Goal: Information Seeking & Learning: Understand process/instructions

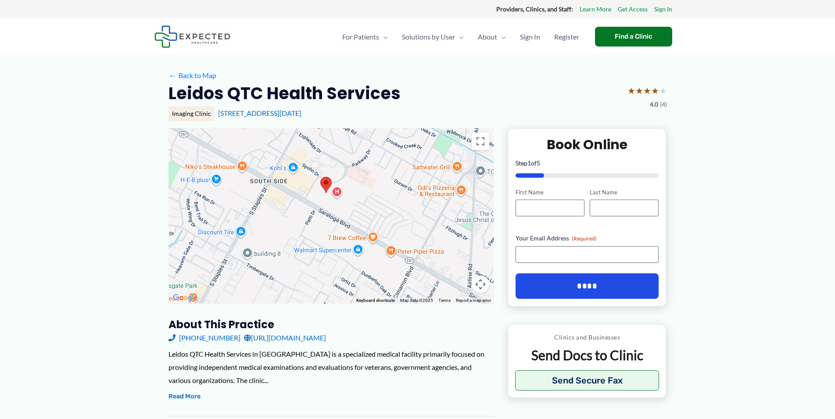
drag, startPoint x: 413, startPoint y: 274, endPoint x: 408, endPoint y: 250, distance: 24.1
click at [408, 250] on div at bounding box center [330, 215] width 325 height 175
click at [337, 193] on div at bounding box center [330, 215] width 325 height 175
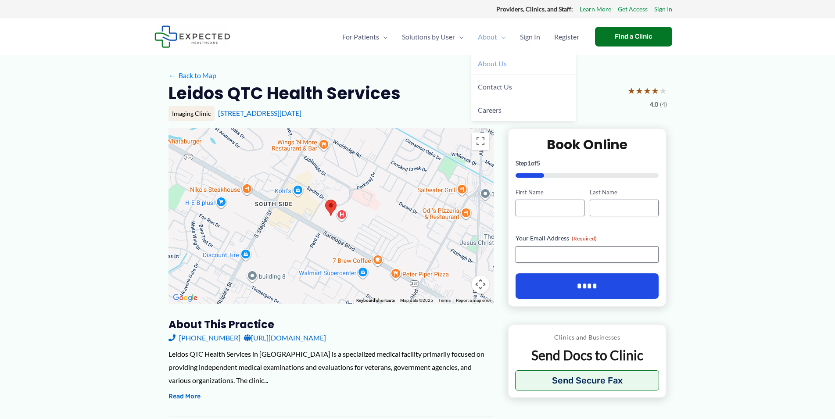
click at [494, 63] on span "About Us" at bounding box center [492, 63] width 29 height 8
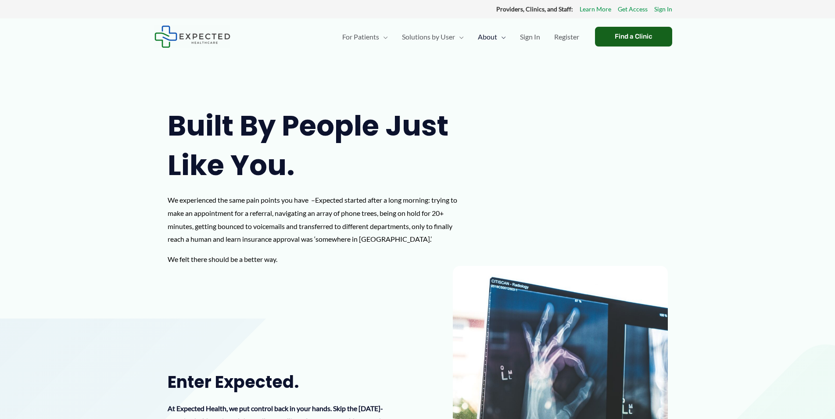
click at [622, 33] on div "Find a Clinic" at bounding box center [633, 37] width 77 height 20
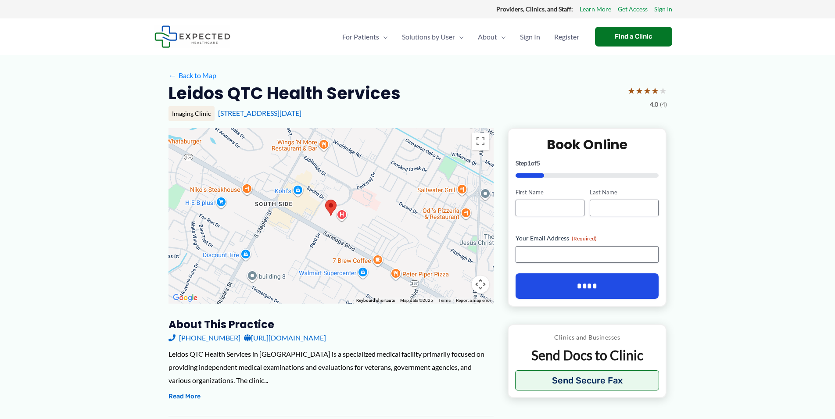
click at [359, 224] on div at bounding box center [330, 215] width 325 height 175
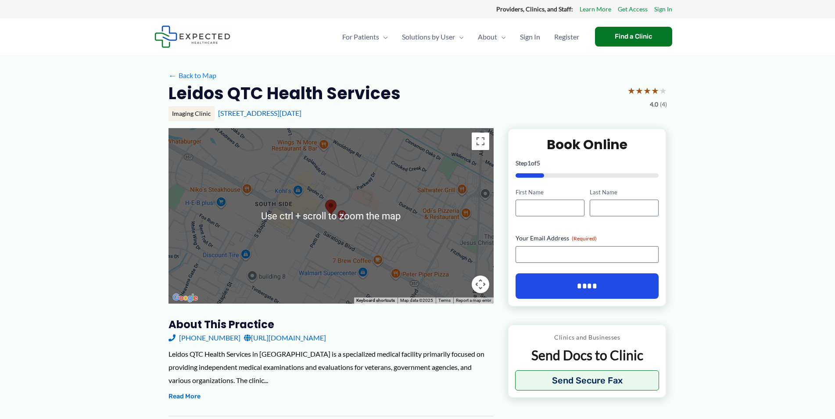
click at [362, 250] on div at bounding box center [330, 215] width 325 height 175
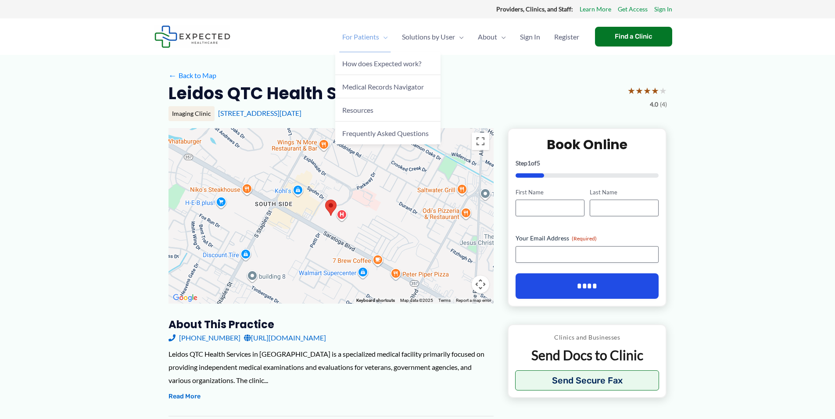
click at [362, 38] on span "For Patients" at bounding box center [360, 36] width 37 height 31
click at [347, 64] on span "How does Expected work?" at bounding box center [381, 63] width 79 height 8
